Goal: Task Accomplishment & Management: Manage account settings

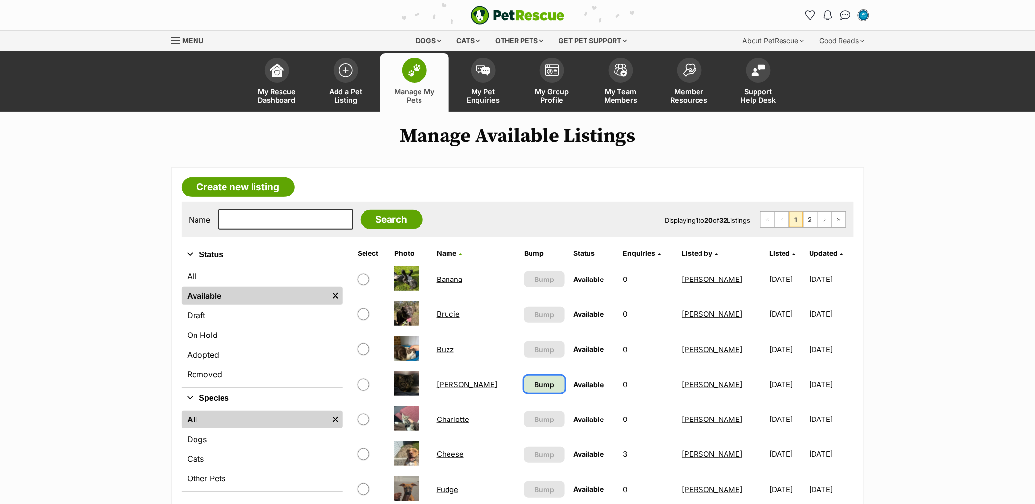
click at [534, 382] on span "Bump" at bounding box center [544, 384] width 20 height 10
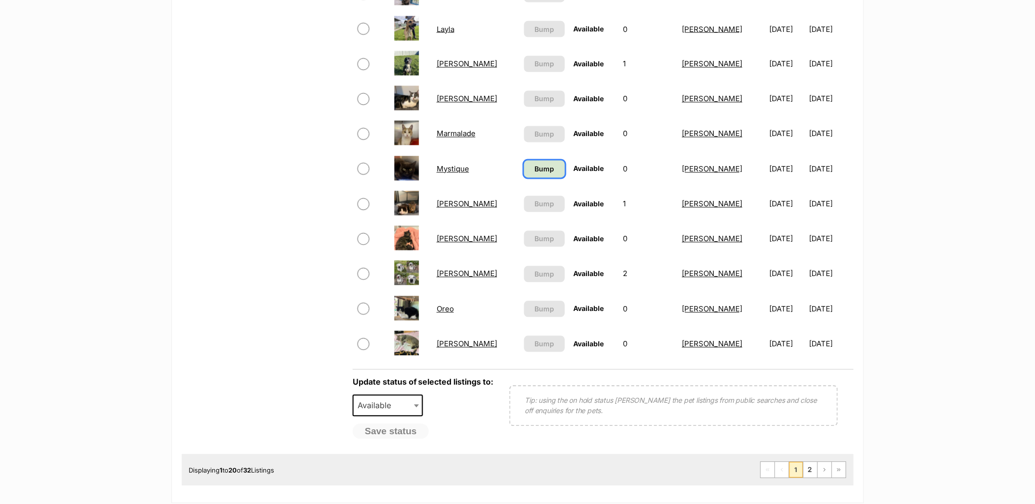
click at [534, 164] on span "Bump" at bounding box center [544, 169] width 20 height 10
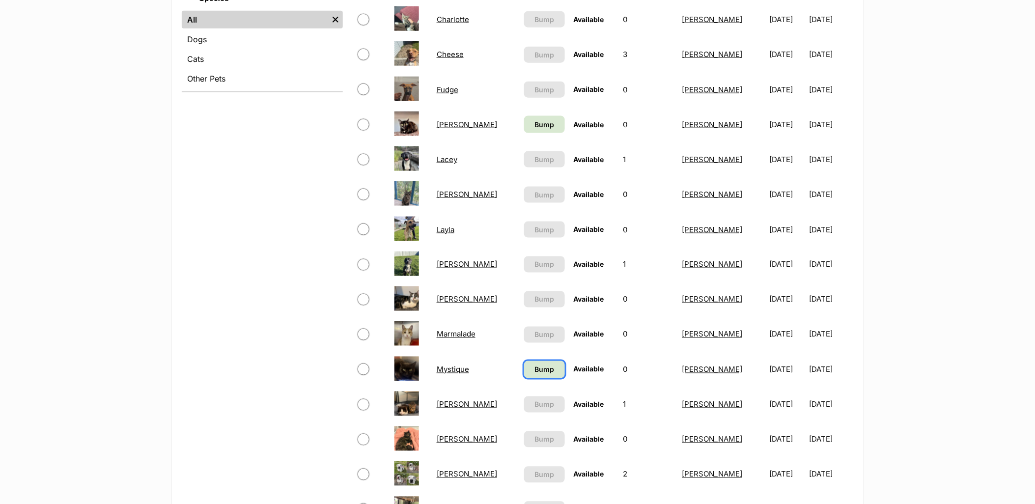
scroll to position [382, 0]
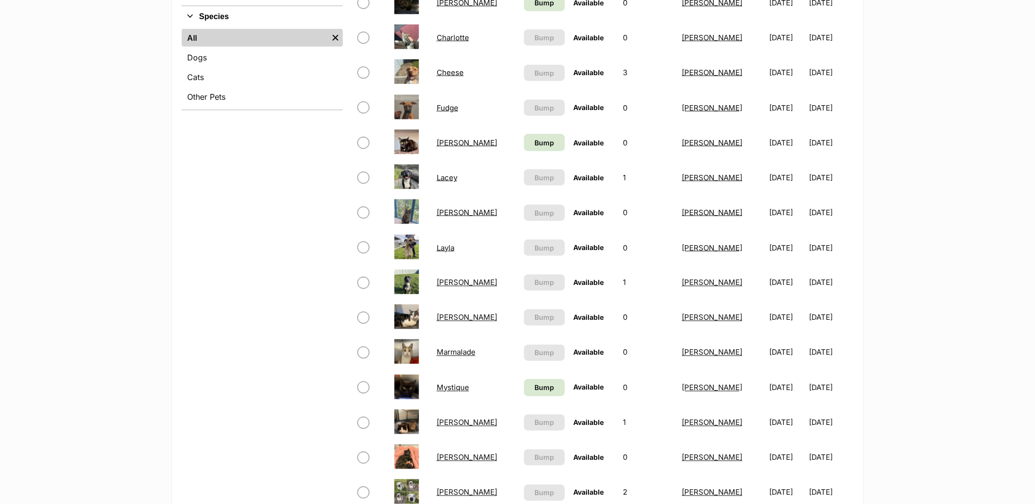
click at [523, 149] on td "Bump" at bounding box center [544, 143] width 49 height 34
click at [534, 137] on span "Bump" at bounding box center [544, 142] width 20 height 10
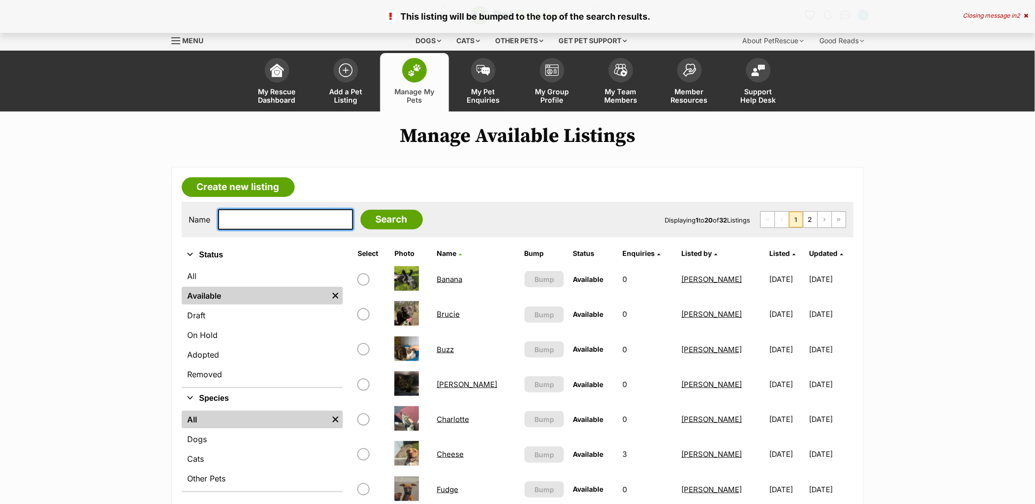
click at [242, 219] on input "text" at bounding box center [285, 219] width 135 height 21
type input "lacey"
click at [360, 210] on input "Search" at bounding box center [391, 220] width 62 height 20
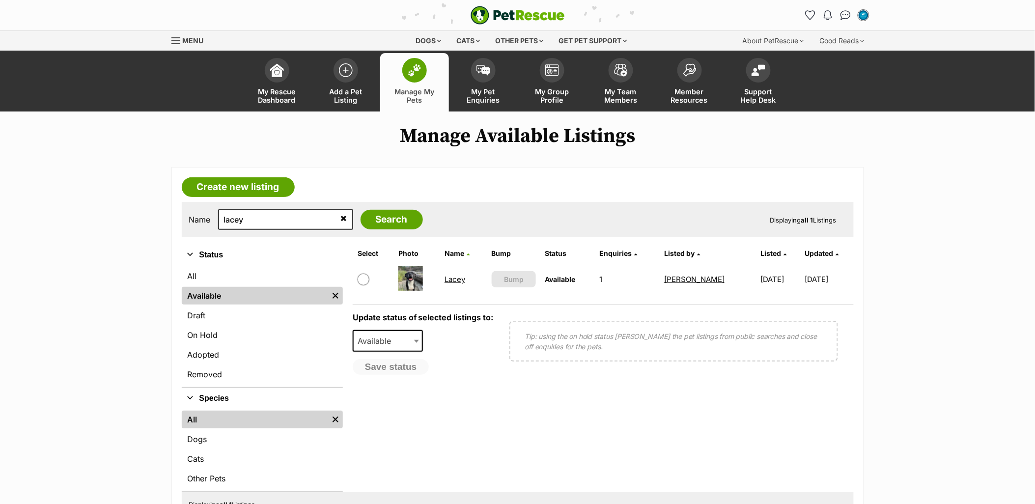
click at [444, 275] on link "Lacey" at bounding box center [454, 278] width 21 height 9
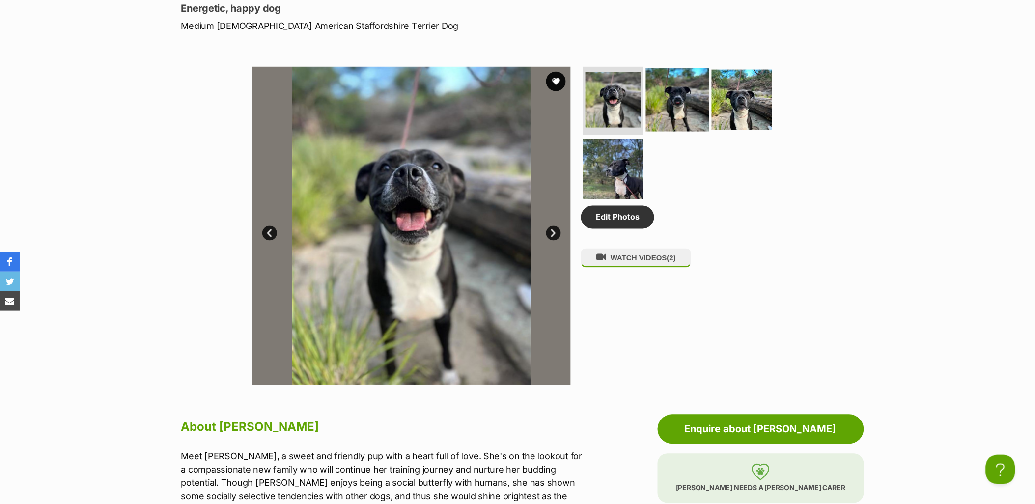
click at [678, 107] on img at bounding box center [677, 99] width 63 height 63
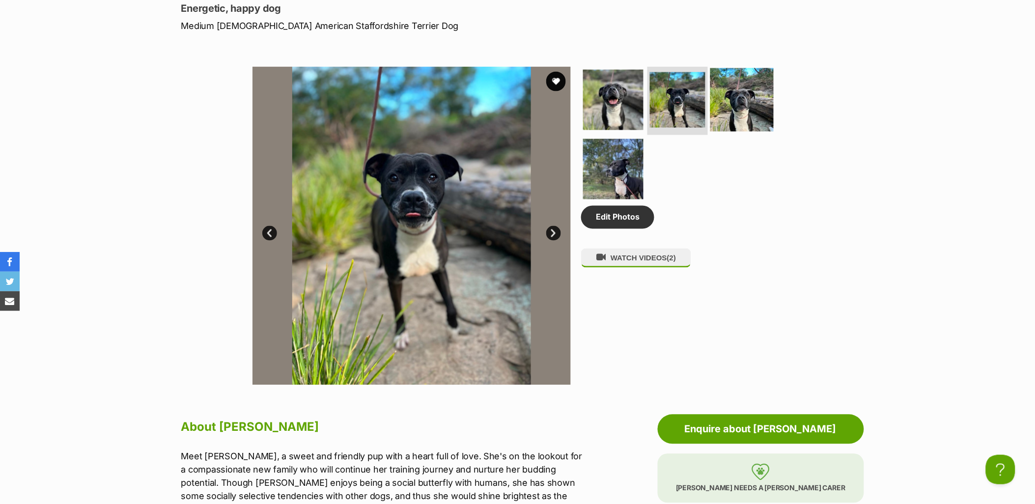
click at [755, 76] on img at bounding box center [741, 99] width 63 height 63
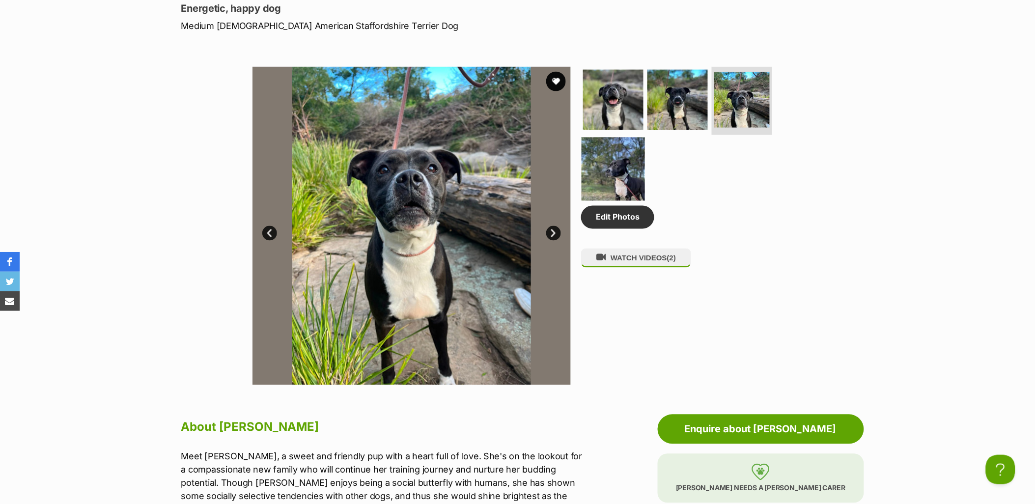
click at [625, 177] on img at bounding box center [612, 168] width 63 height 63
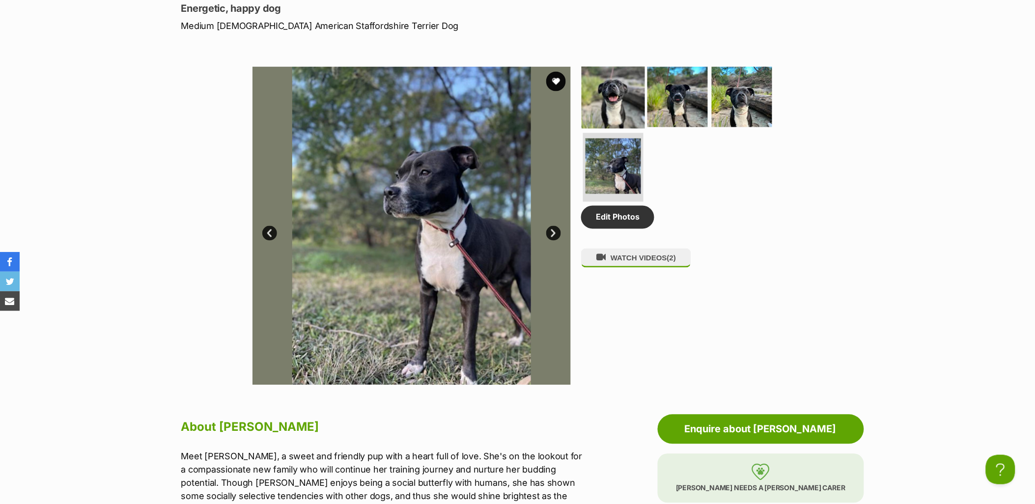
click at [632, 88] on img at bounding box center [612, 96] width 63 height 63
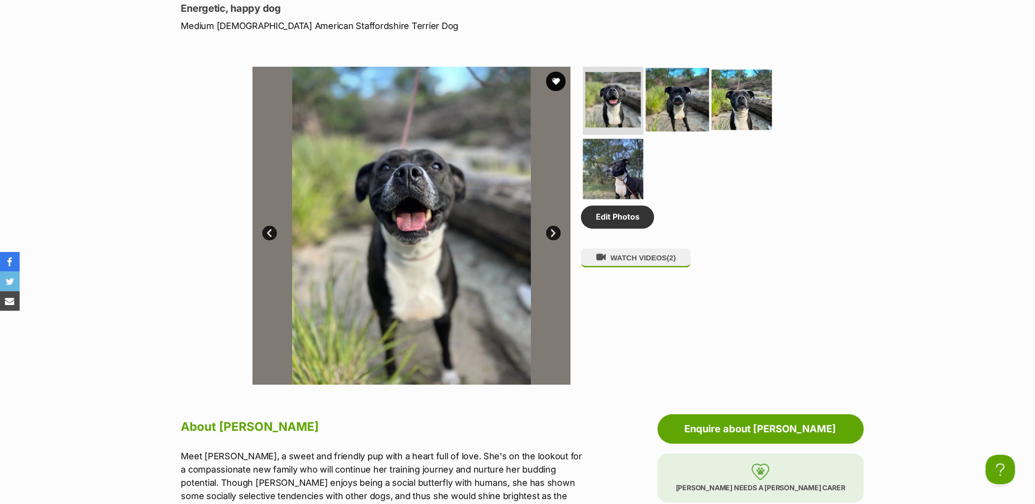
click at [691, 106] on img at bounding box center [677, 99] width 63 height 63
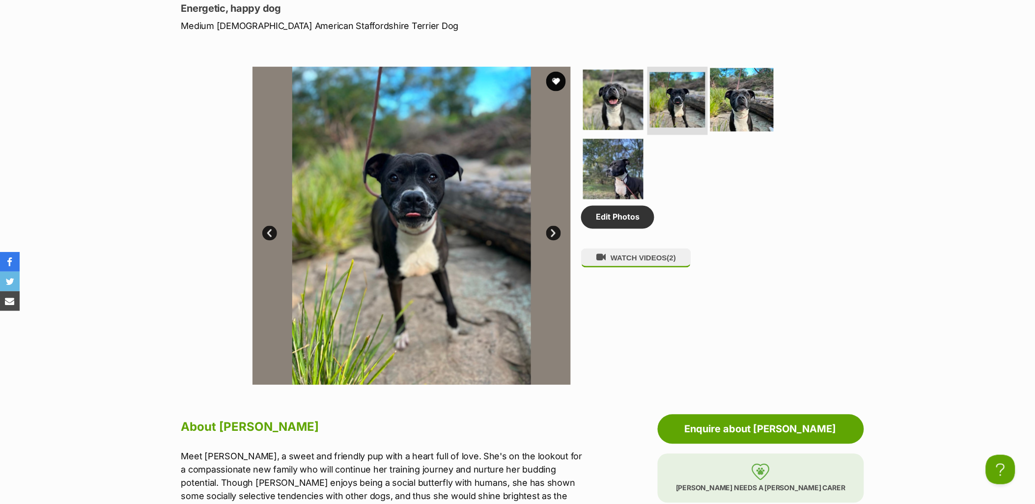
click at [737, 99] on img at bounding box center [741, 99] width 63 height 63
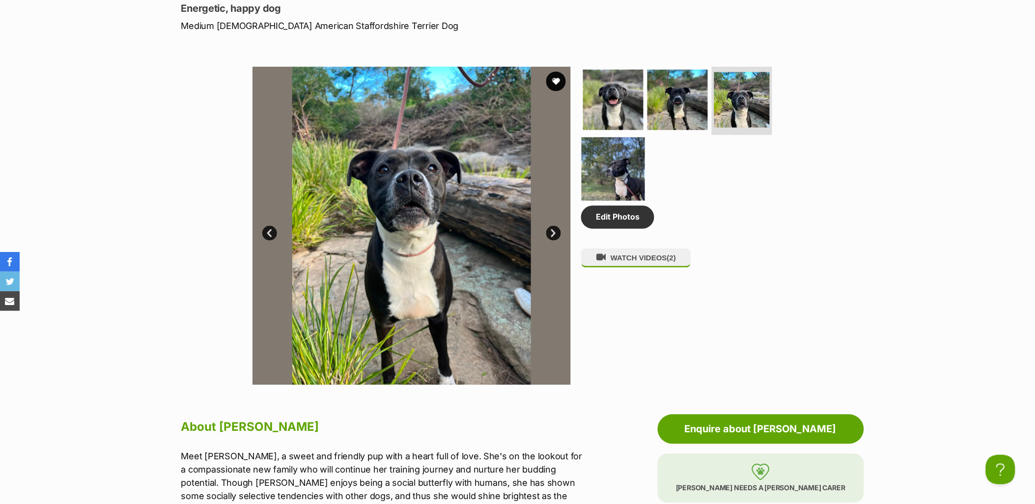
click at [589, 177] on img at bounding box center [612, 168] width 63 height 63
